Goal: Task Accomplishment & Management: Use online tool/utility

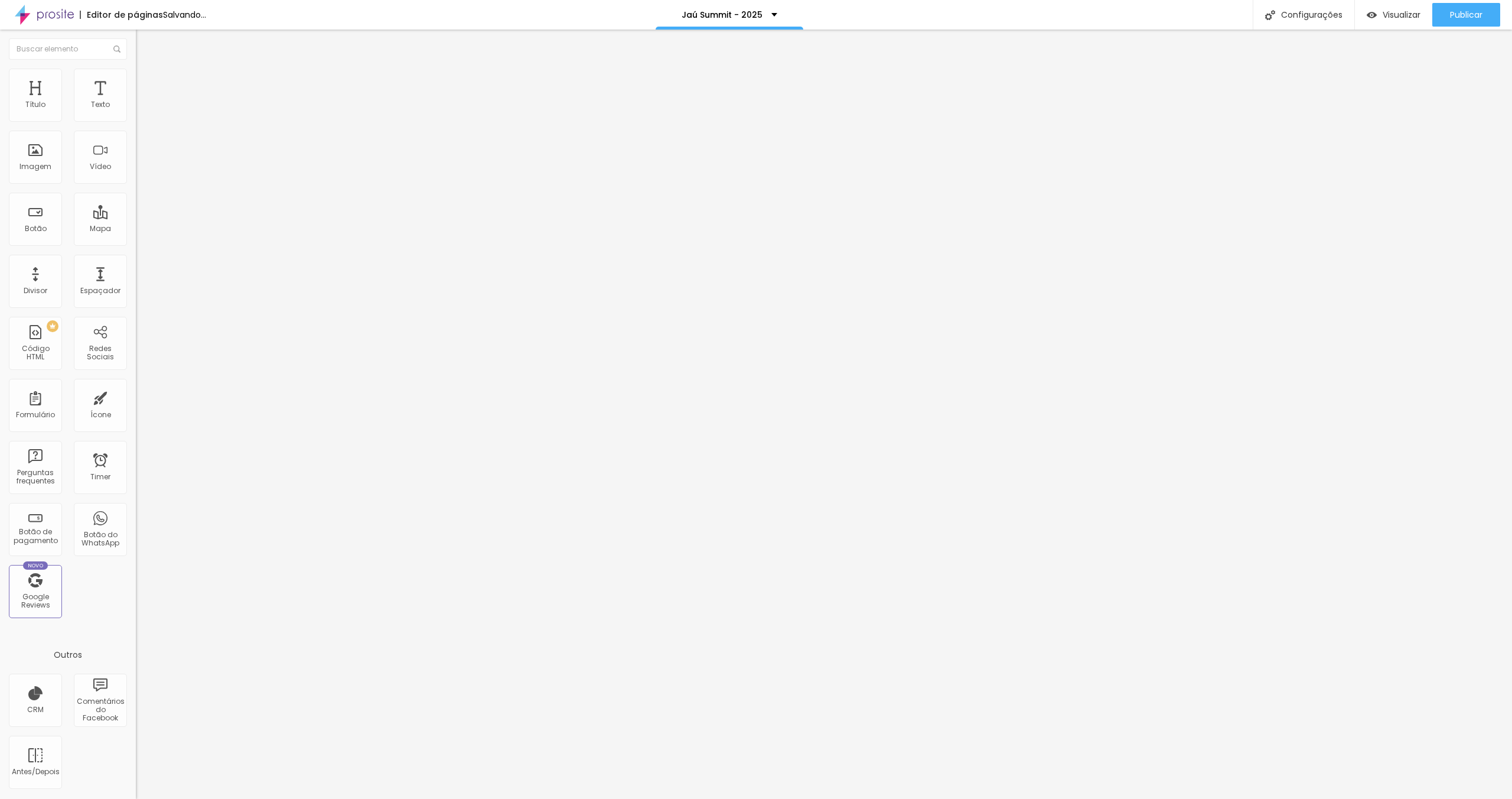
click at [135, 102] on span "Trocar imagem" at bounding box center [168, 96] width 64 height 10
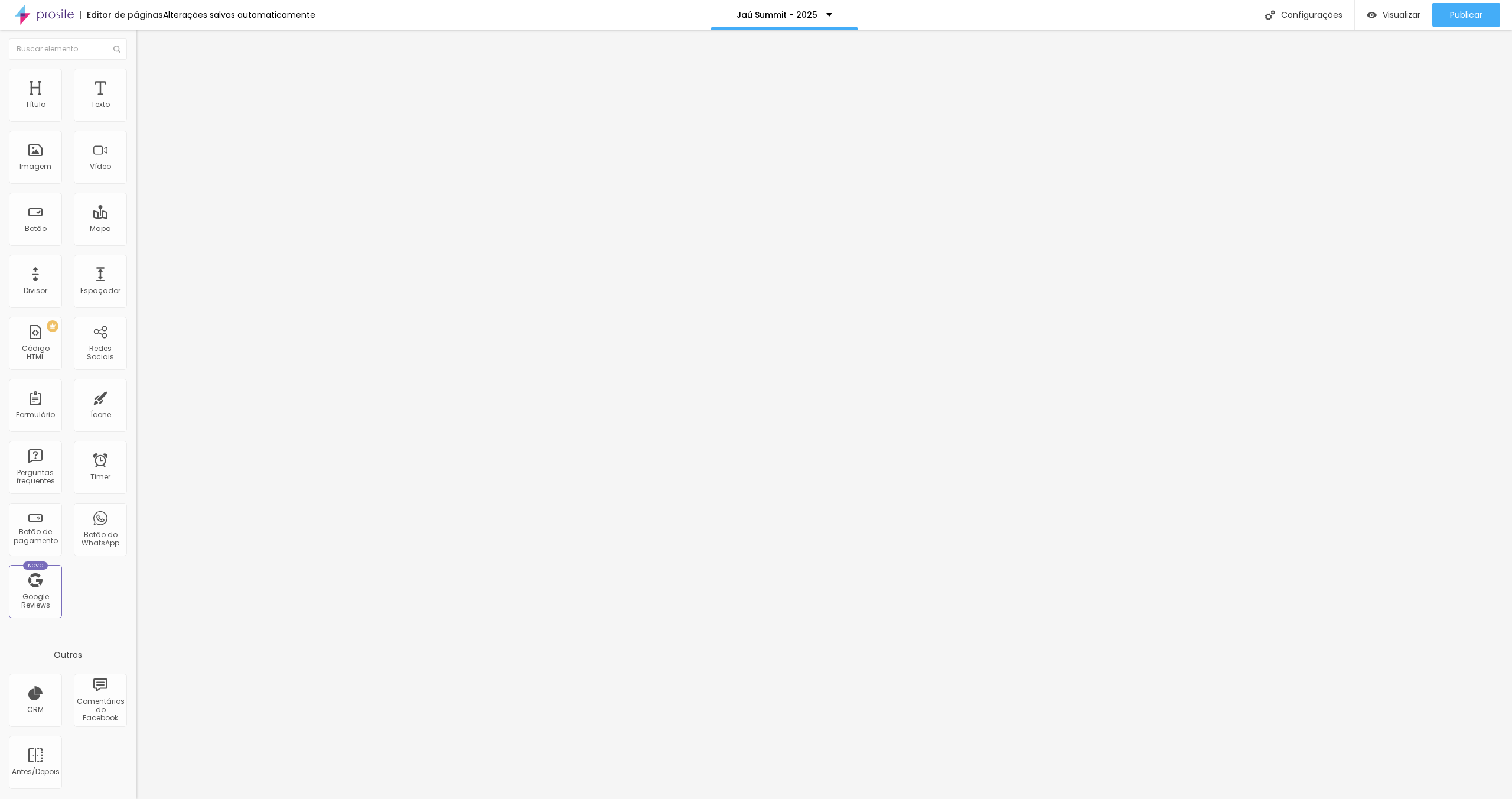
click at [135, 102] on span "Trocar imagem" at bounding box center [168, 96] width 64 height 10
click at [135, 598] on div "Linkedin" at bounding box center [203, 601] width 135 height 7
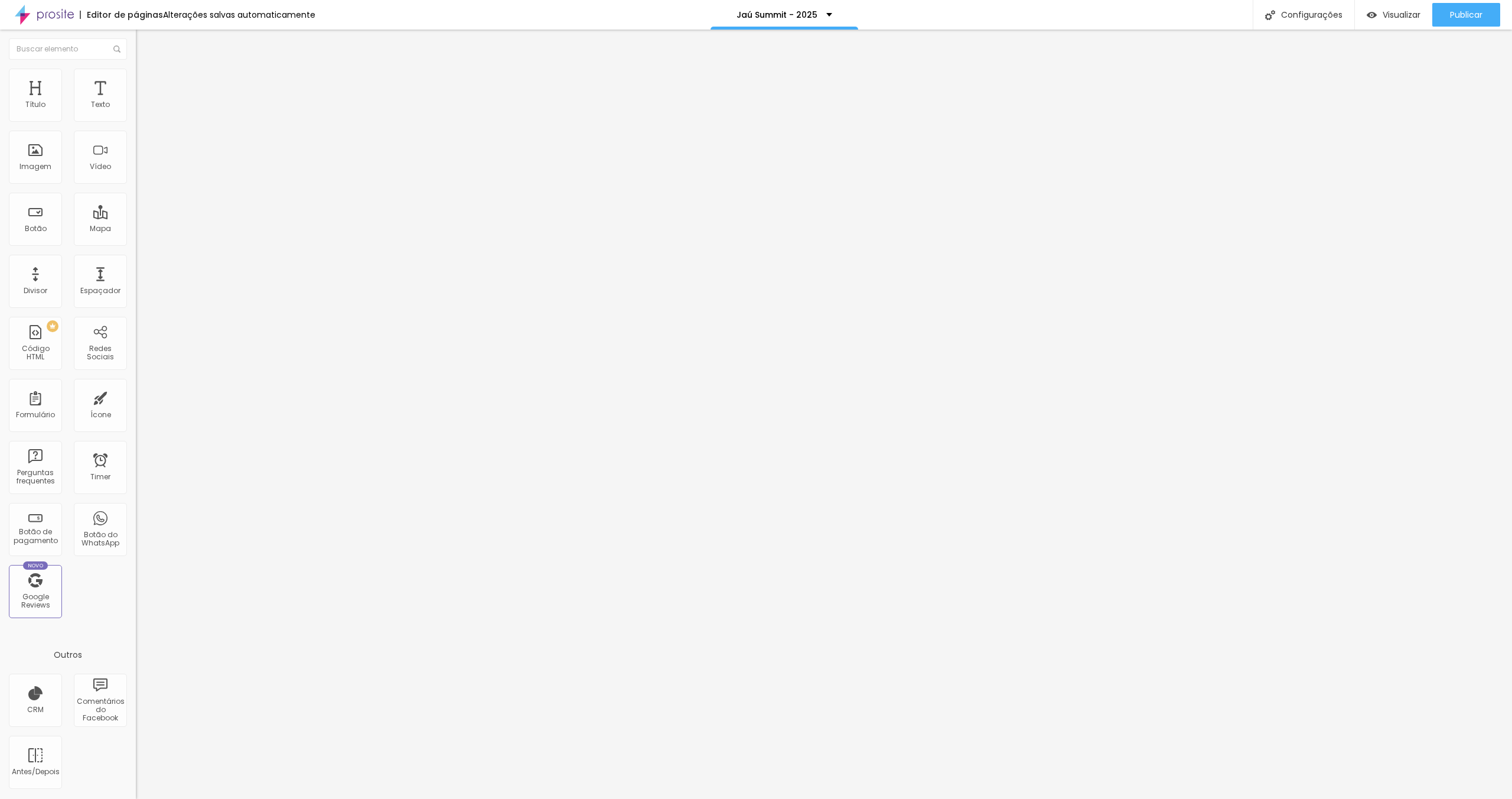
click at [135, 598] on div "Linkedin" at bounding box center [203, 601] width 135 height 7
click at [135, 605] on img at bounding box center [139, 609] width 9 height 9
click at [135, 450] on button "+ Adicionar Icone" at bounding box center [172, 456] width 74 height 12
click at [135, 598] on div "Facebook" at bounding box center [203, 601] width 135 height 7
click at [143, 616] on div "Facebook" at bounding box center [204, 682] width 123 height 131
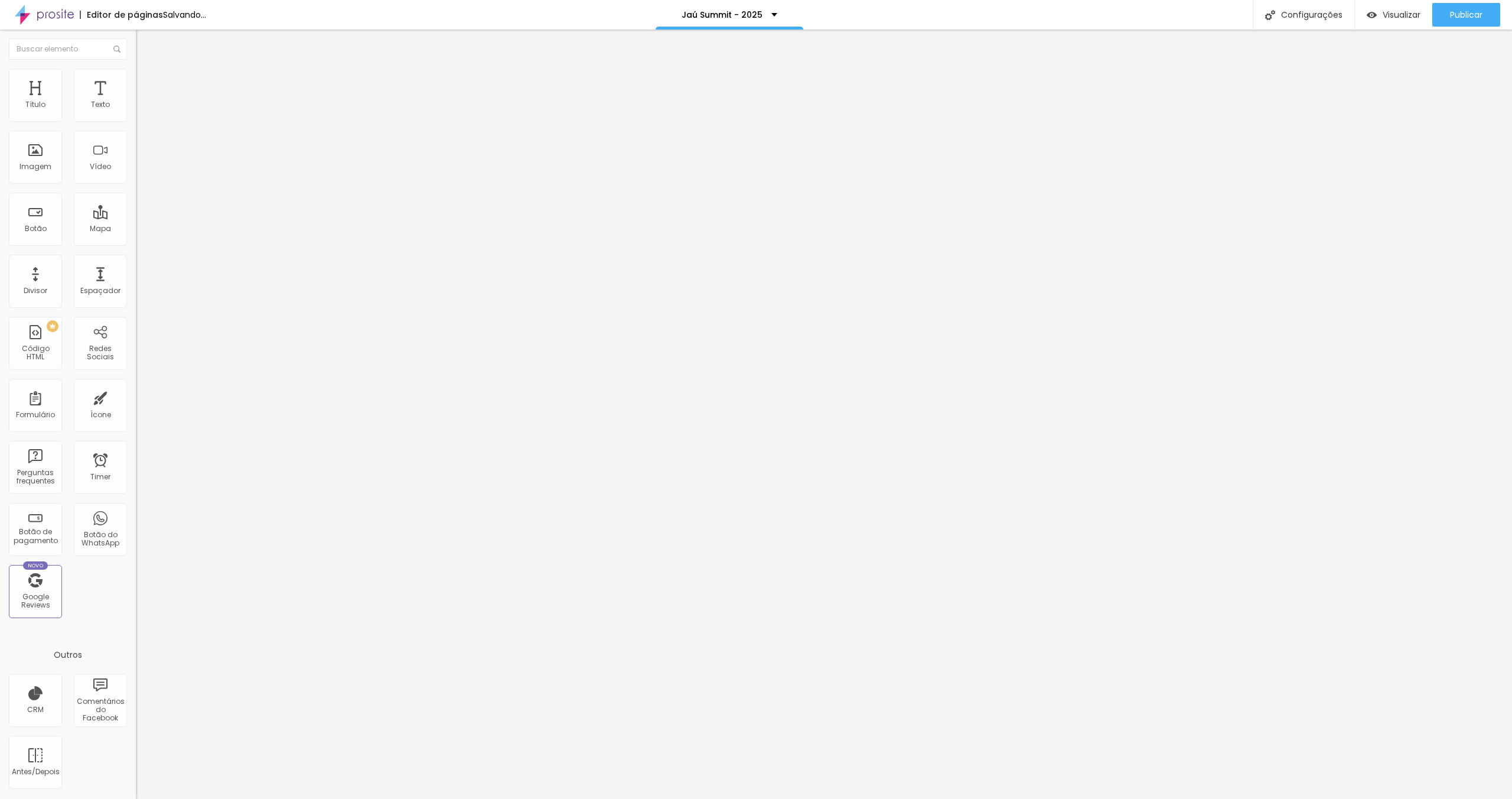
drag, startPoint x: 68, startPoint y: 216, endPoint x: 11, endPoint y: 214, distance: 57.0
click at [135, 605] on div "Rede social Youtube Endereço URL https:// Abrir em uma nova aba" at bounding box center [203, 703] width 135 height 196
paste input "[DOMAIN_NAME][URL]"
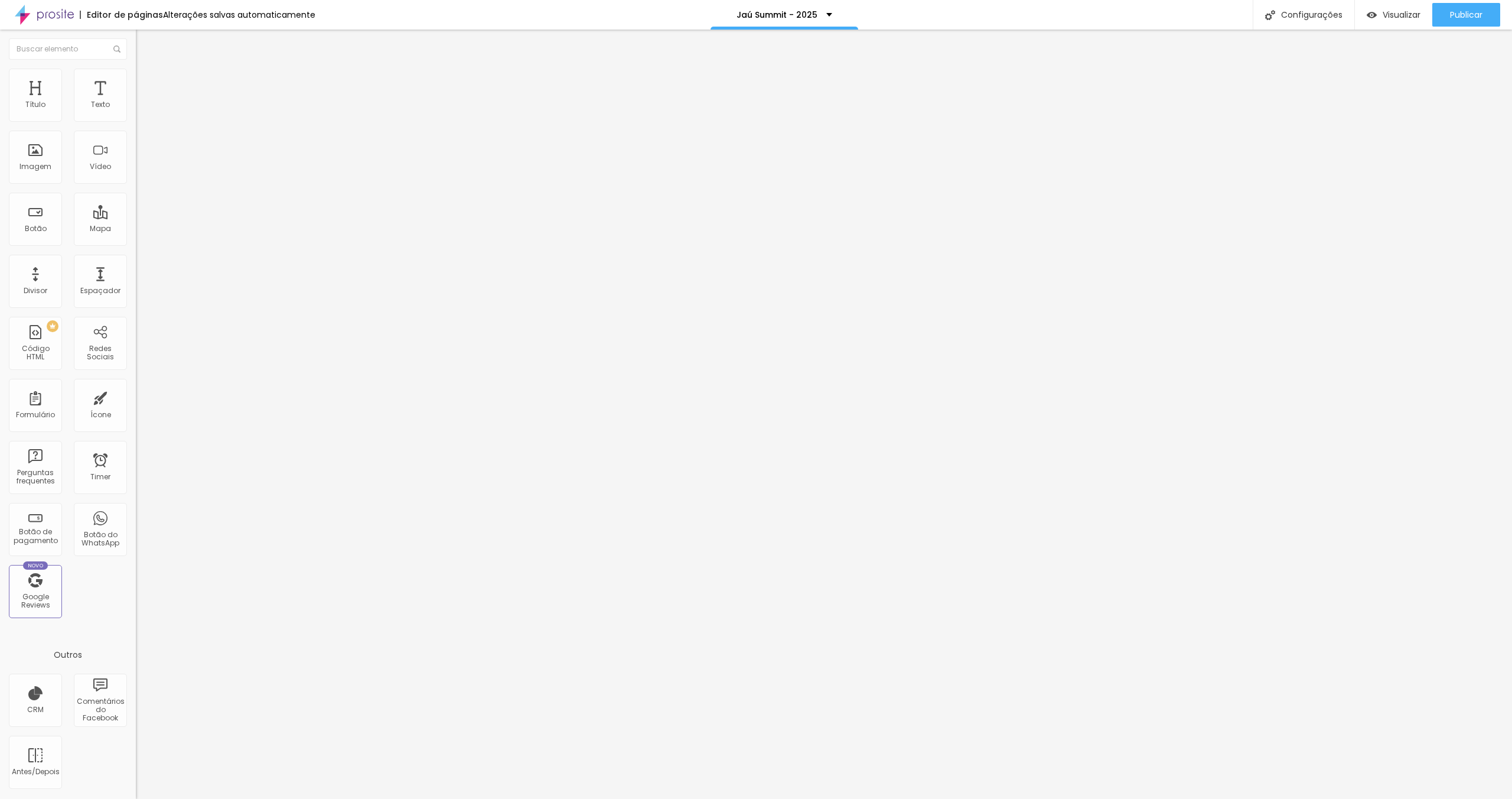
type input "[URL][DOMAIN_NAME]"
click at [135, 239] on div "Instagram" at bounding box center [203, 242] width 135 height 7
click at [135, 402] on input "[URL][DOMAIN_NAME]" at bounding box center [206, 407] width 142 height 12
paste input "francinyehlke"
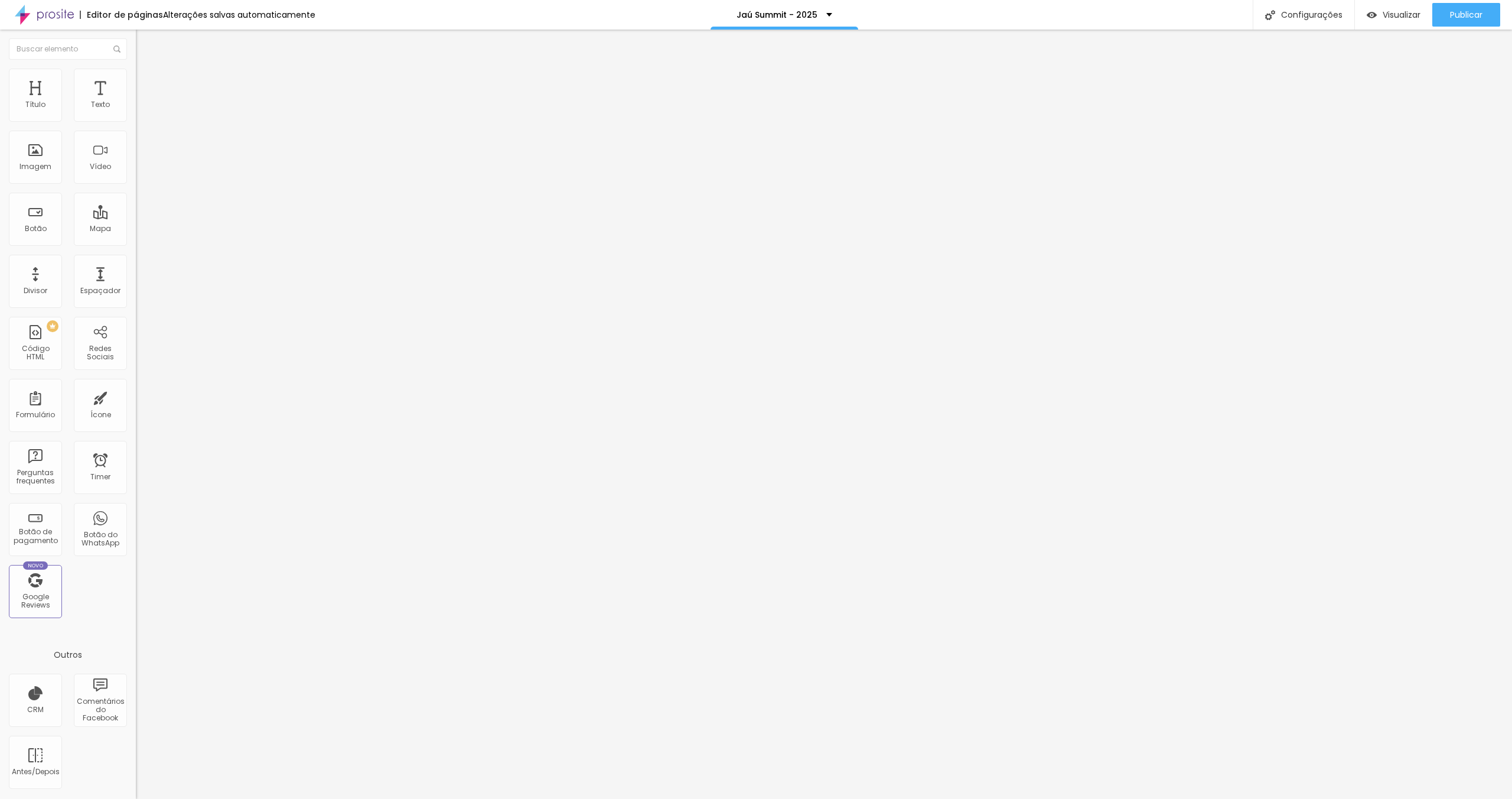
scroll to position [0, 62]
type input "[URL][DOMAIN_NAME]"
click at [135, 310] on div "Editar Redes Sociais Conteúdo Estilo Avançado Instagram Rede social Instagram E…" at bounding box center [203, 414] width 135 height 769
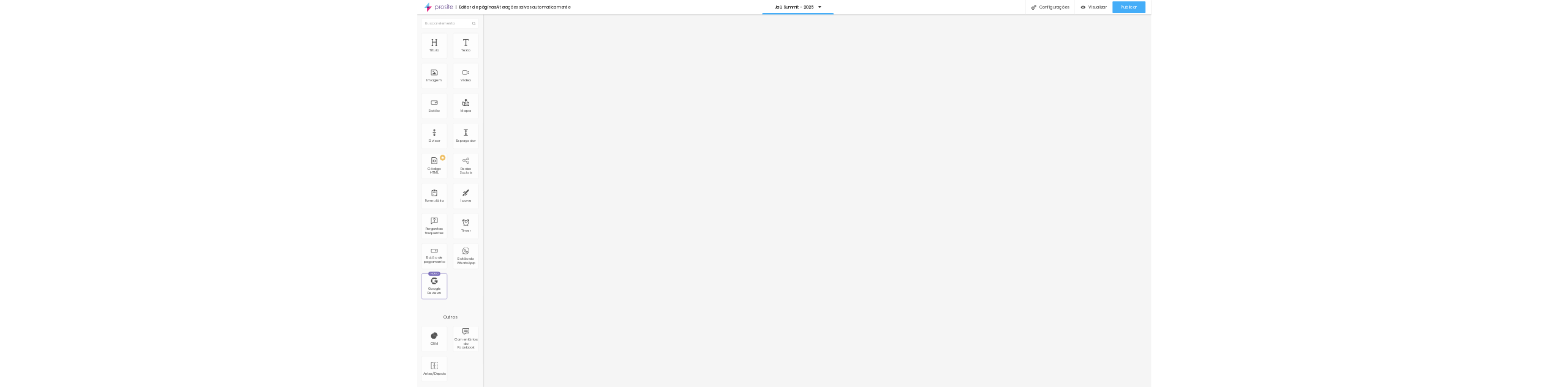
scroll to position [0, 0]
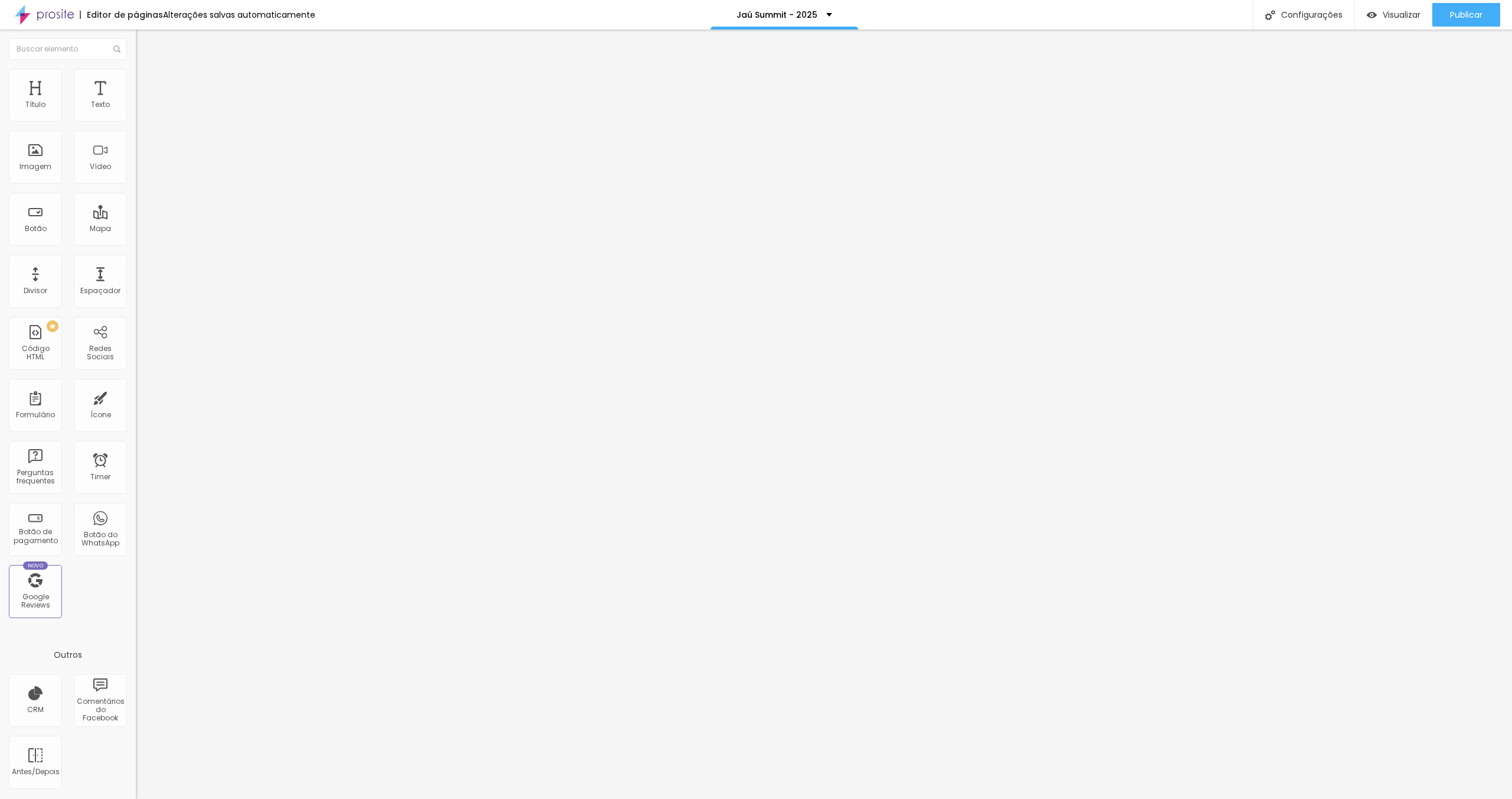
click at [141, 110] on icon "button" at bounding box center [144, 106] width 7 height 7
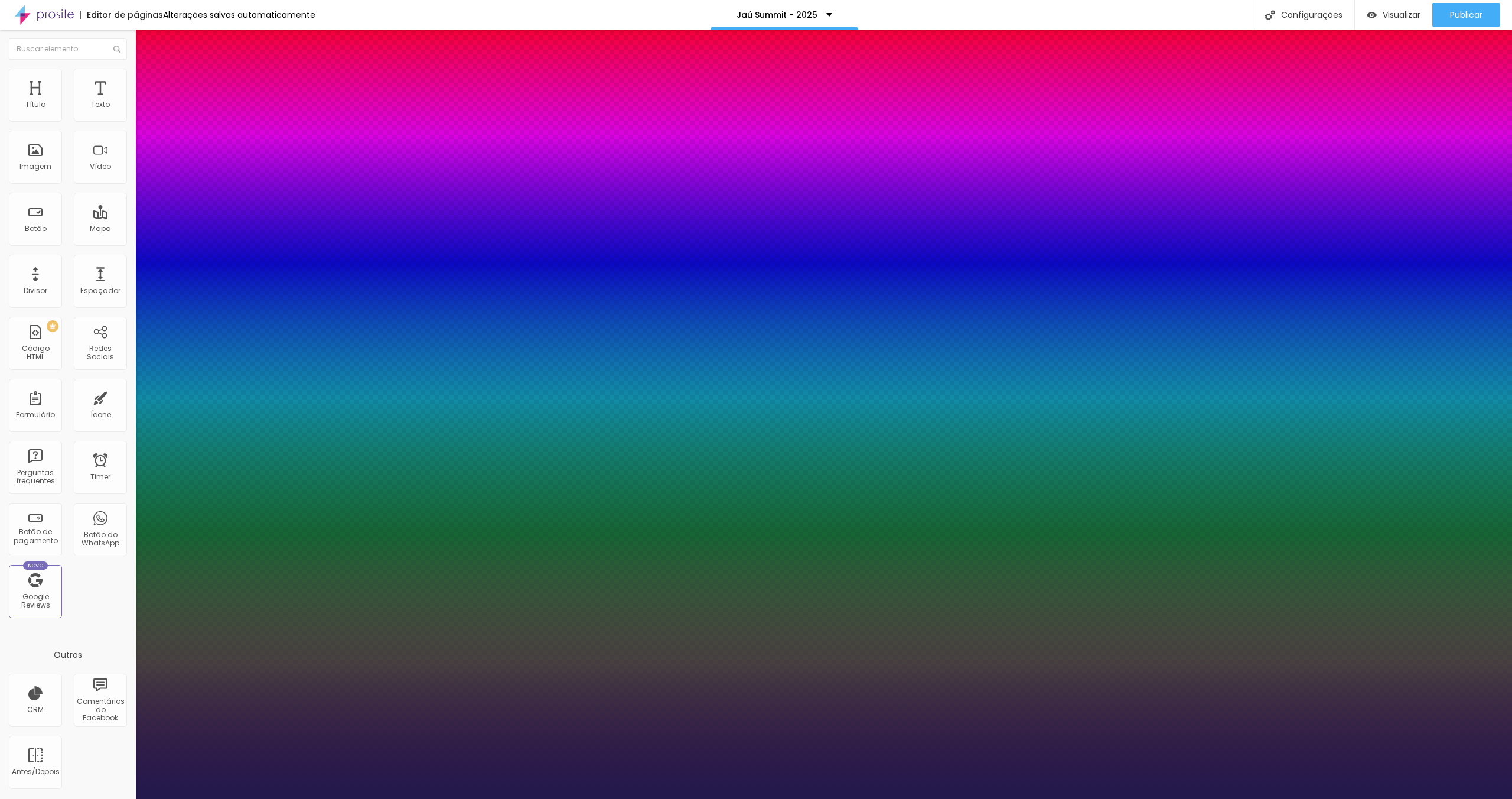
type input "1"
type input "11"
type input "1"
type input "13"
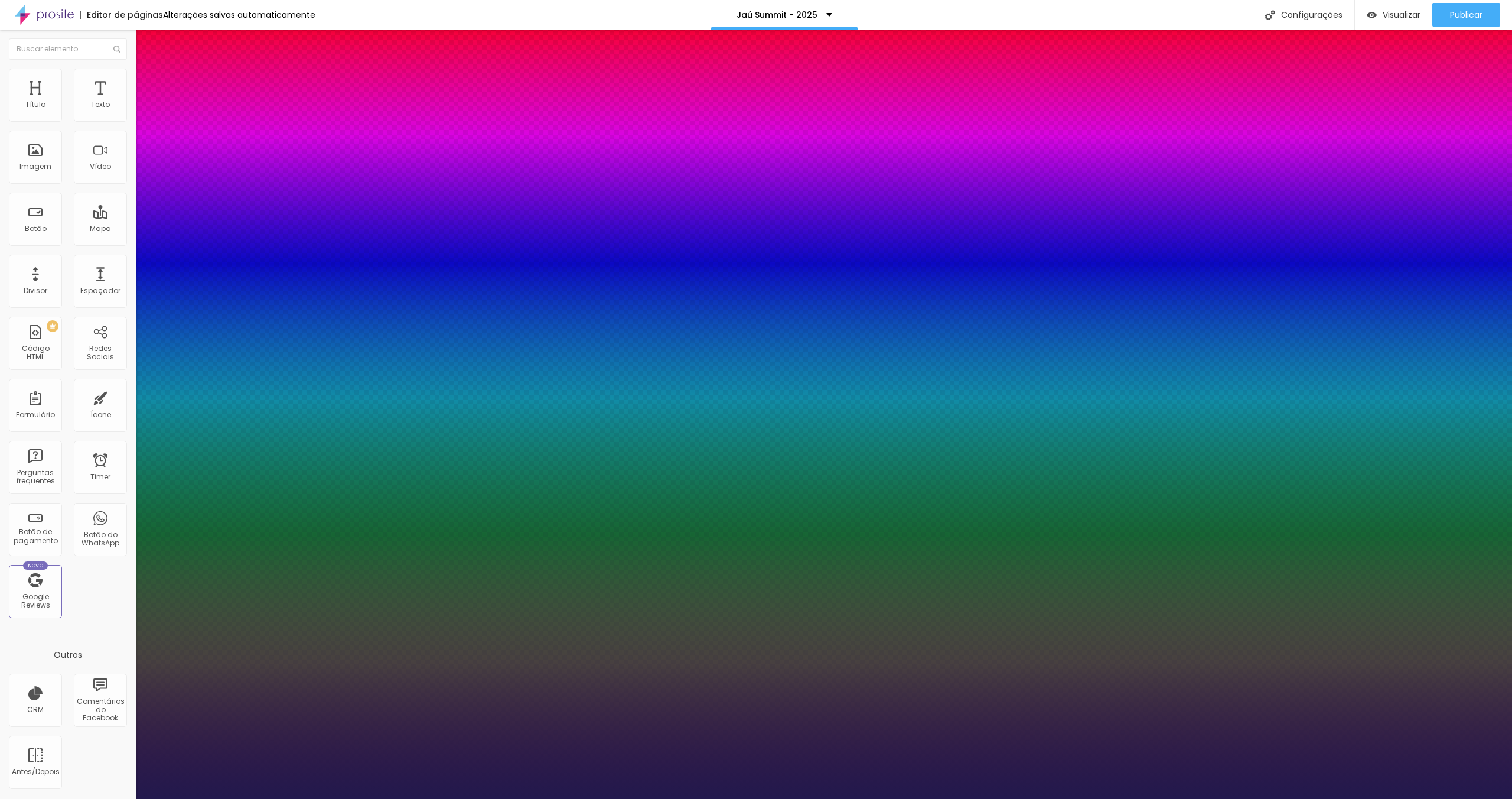
type input "13"
type input "1"
type input "14"
type input "1"
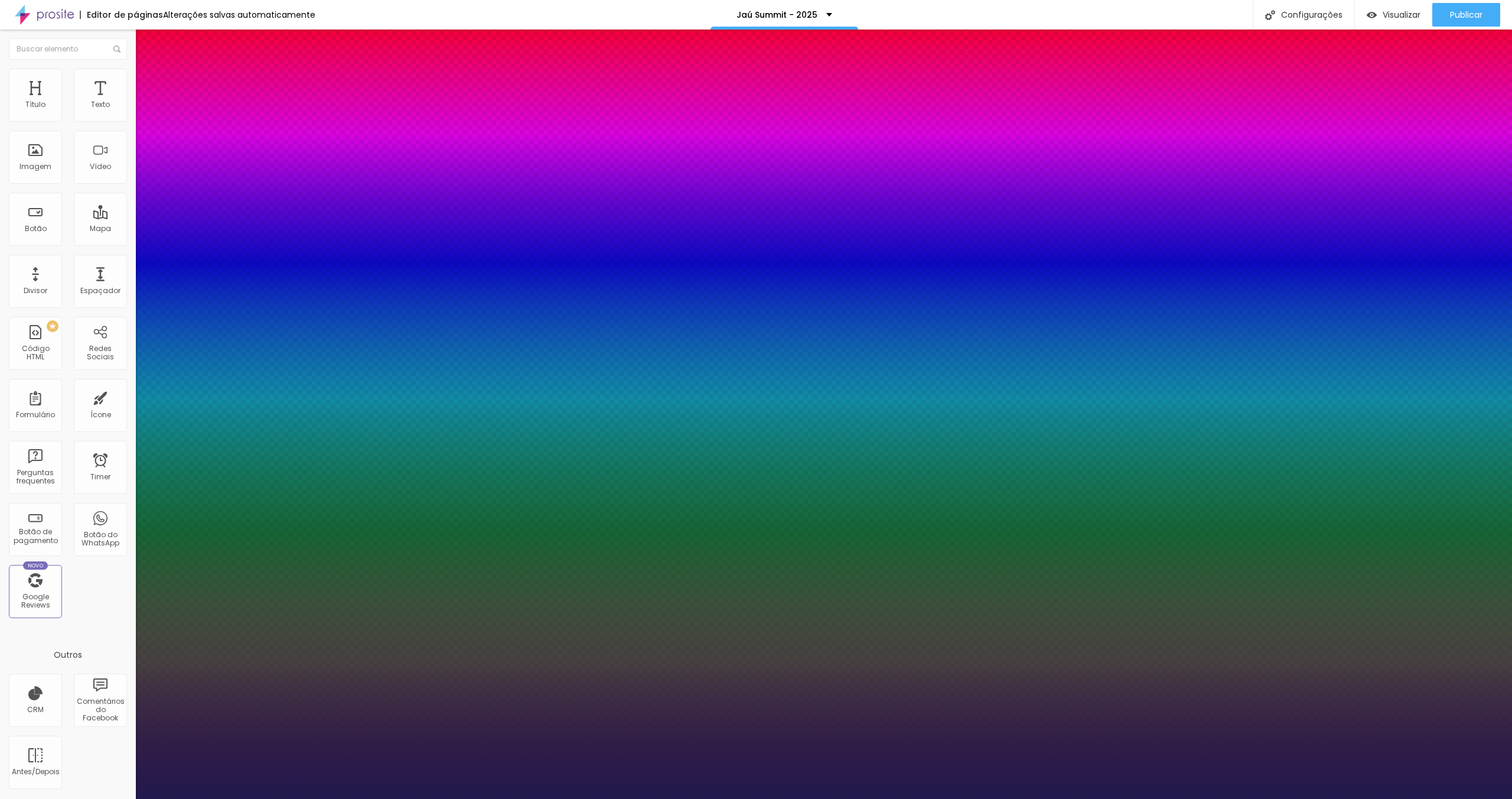
type input "15"
type input "1"
type input "14"
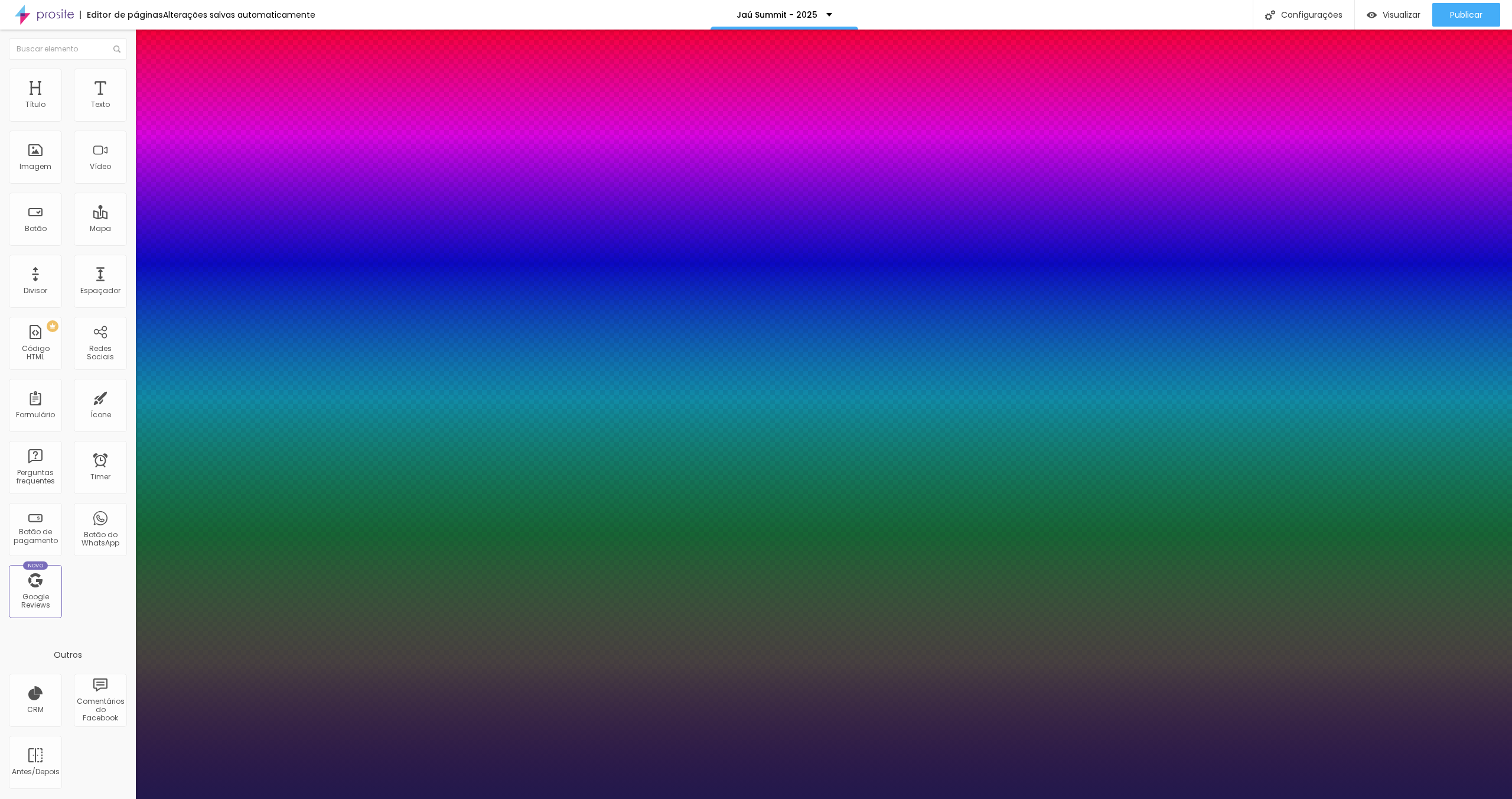
type input "1"
type input "14"
click at [583, 798] on div at bounding box center [756, 799] width 1512 height 0
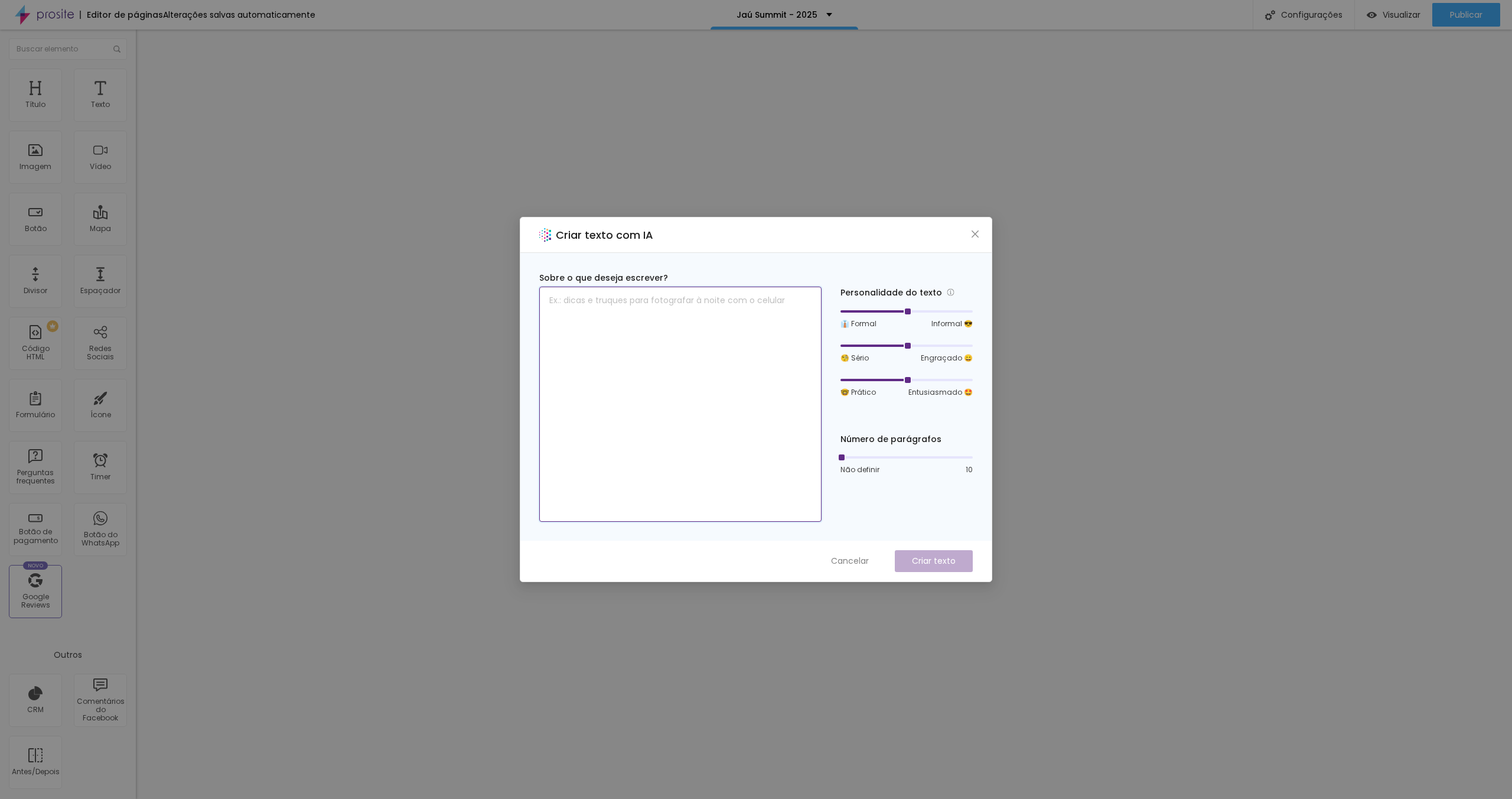
click at [701, 350] on textarea at bounding box center [680, 404] width 283 height 235
paste textarea "Profissional com mais de 25 anos de experiência, atuando nos últimos 15 anos co…"
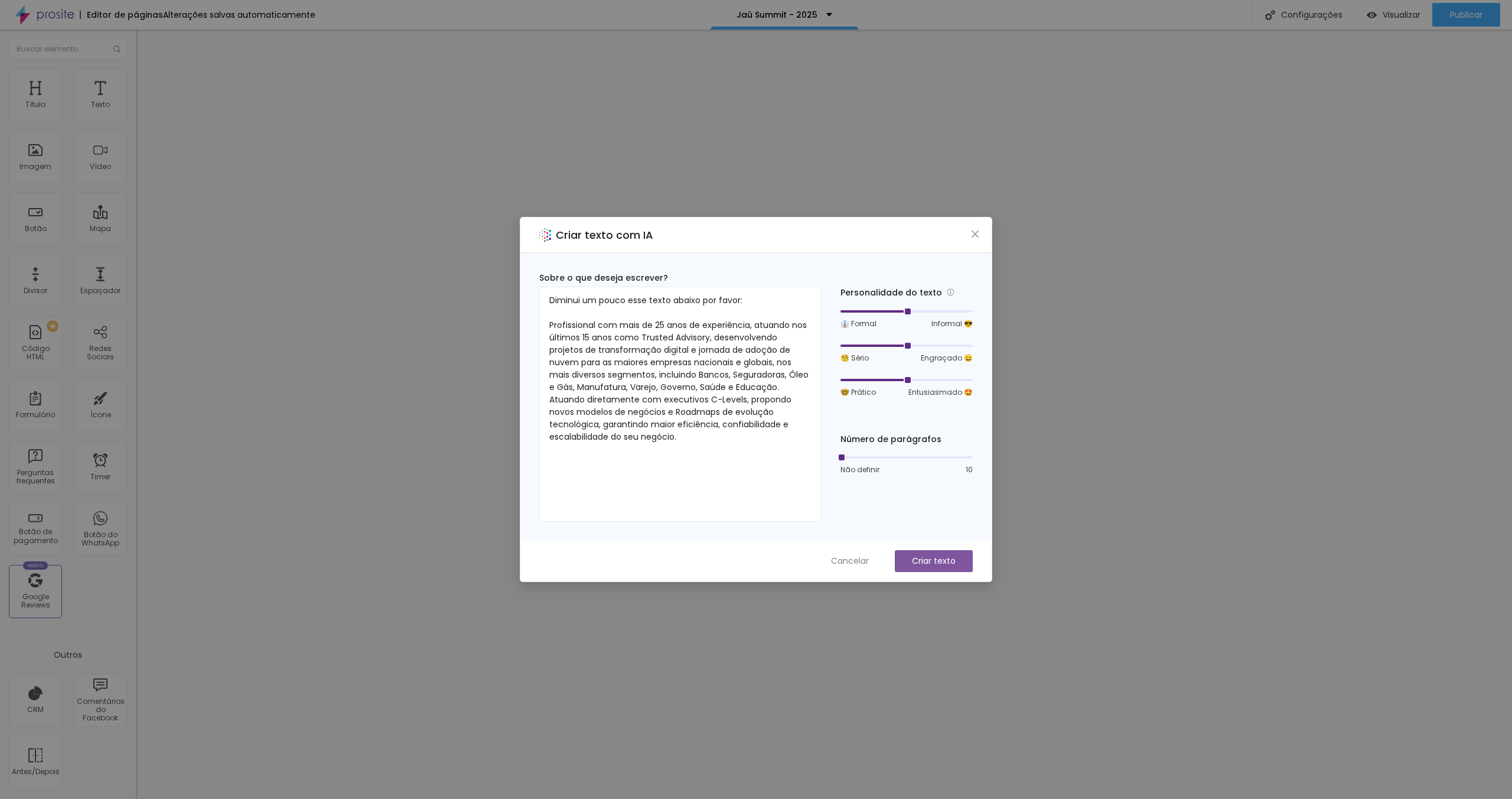
click at [946, 564] on p "Criar texto" at bounding box center [934, 561] width 44 height 13
click at [720, 437] on textarea "Diminui um pouco esse texto abaixo por favor: Profissional com mais de 25 anos …" at bounding box center [680, 404] width 283 height 235
click at [946, 560] on p "Criar texto" at bounding box center [934, 561] width 44 height 13
drag, startPoint x: 550, startPoint y: 320, endPoint x: 539, endPoint y: 280, distance: 41.5
click at [539, 280] on div "Sobre o que deseja escrever? Diminui um pouco esse texto abaixo por favor: Prof…" at bounding box center [680, 396] width 283 height 250
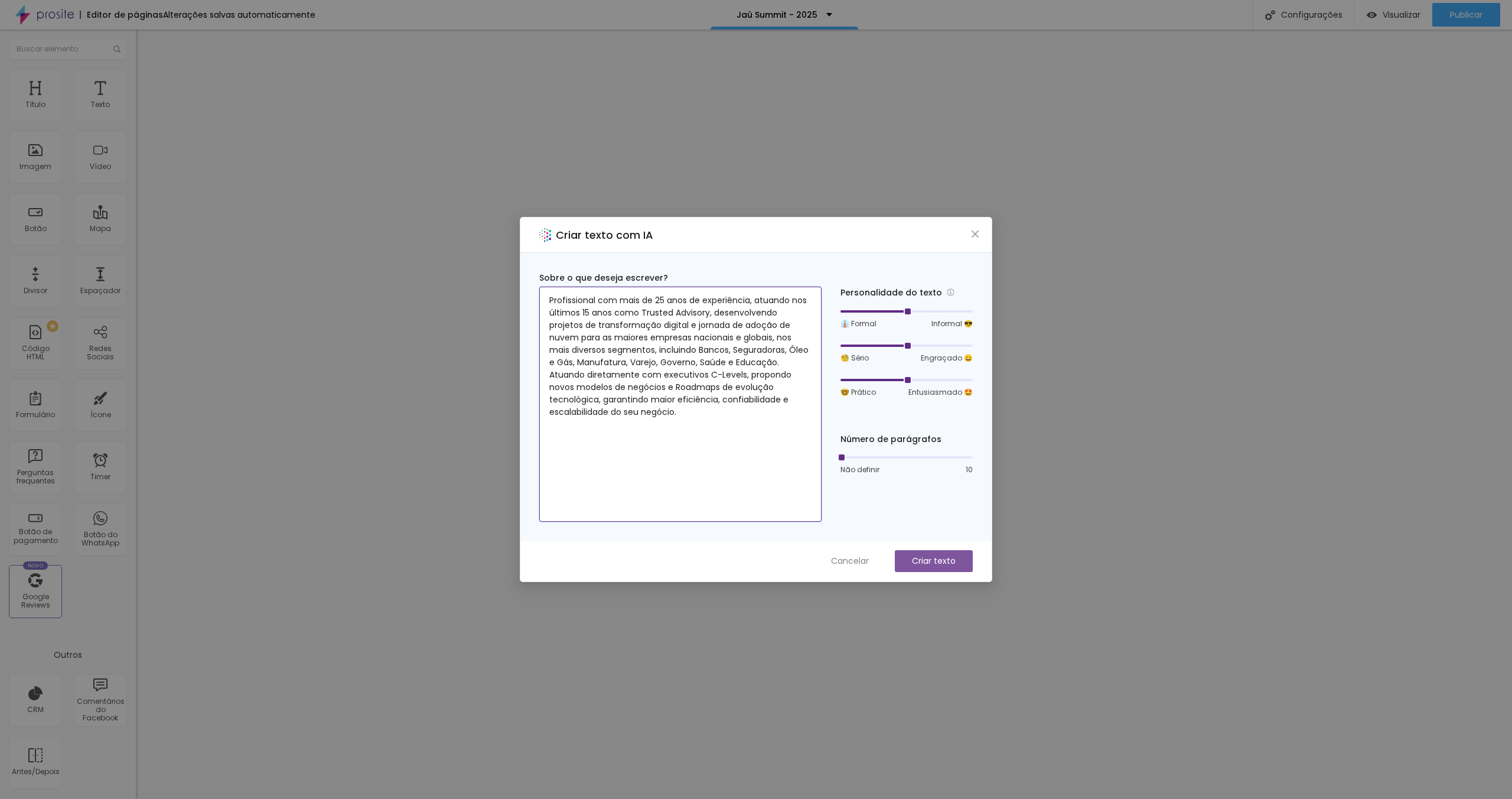
type textarea "Profissional com mais de 25 anos de experiência, atuando nos últimos 15 anos co…"
click at [934, 562] on p "Criar texto" at bounding box center [934, 561] width 44 height 13
click at [730, 414] on textarea "Profissional com mais de 25 anos de experiência, atuando nos últimos 15 anos co…" at bounding box center [680, 404] width 283 height 235
click at [952, 559] on p "Criar texto" at bounding box center [934, 561] width 44 height 13
click at [928, 510] on div "Personalidade do texto 👔 Formal Informal 😎 🧐 Sério Engraçado 😄 🤓 Prático Entusi…" at bounding box center [906, 396] width 132 height 250
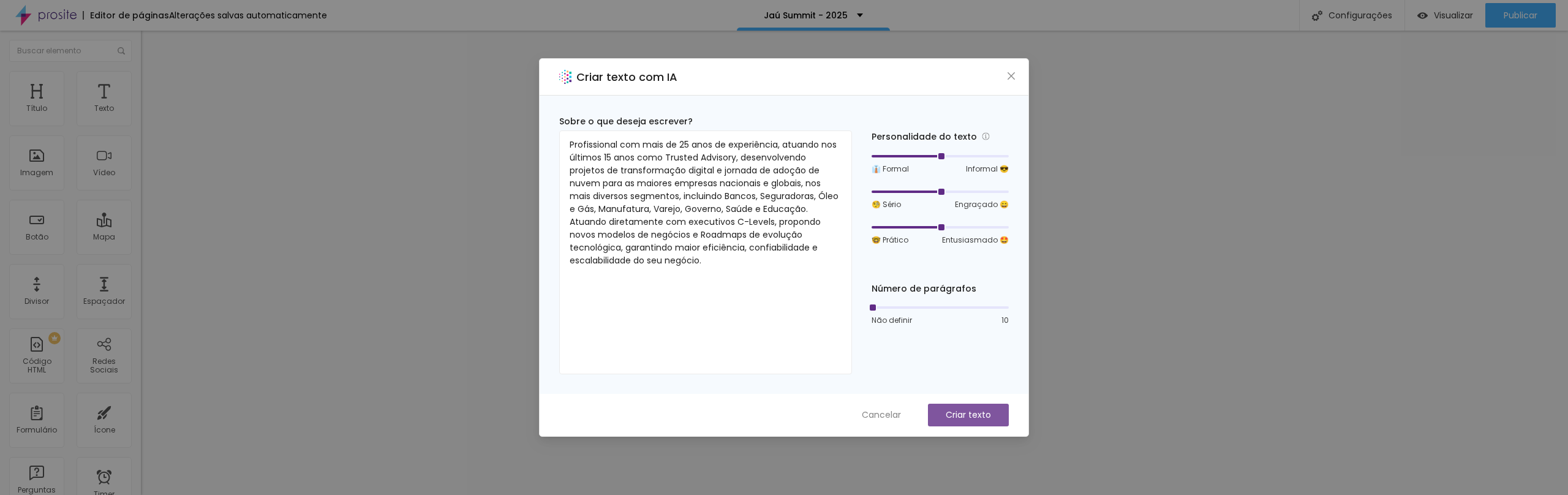
click at [951, 415] on p "Criar texto" at bounding box center [969, 415] width 45 height 13
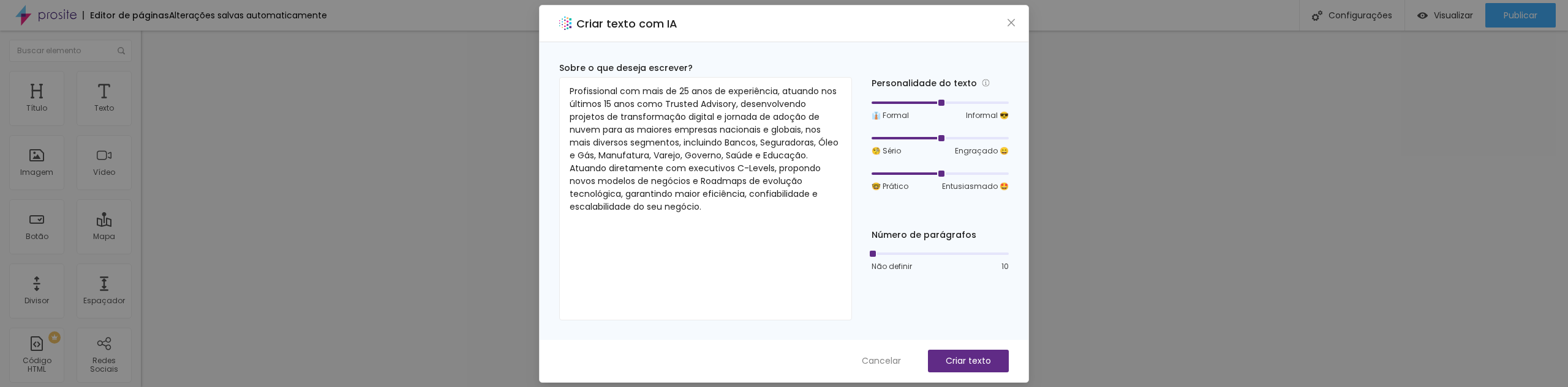
click at [956, 282] on div "Personalidade do texto 👔 Formal Informal 😎 🧐 Sério Engraçado 😄 🤓 Prático Entusi…" at bounding box center [940, 191] width 137 height 259
click at [883, 357] on span "Cancelar" at bounding box center [881, 361] width 39 height 13
